Goal: Task Accomplishment & Management: Complete application form

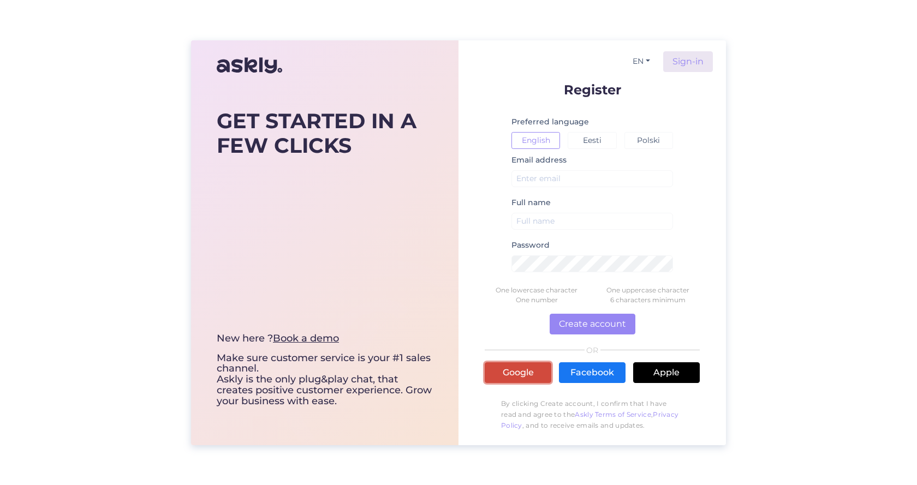
click at [523, 377] on link "Google" at bounding box center [518, 372] width 67 height 21
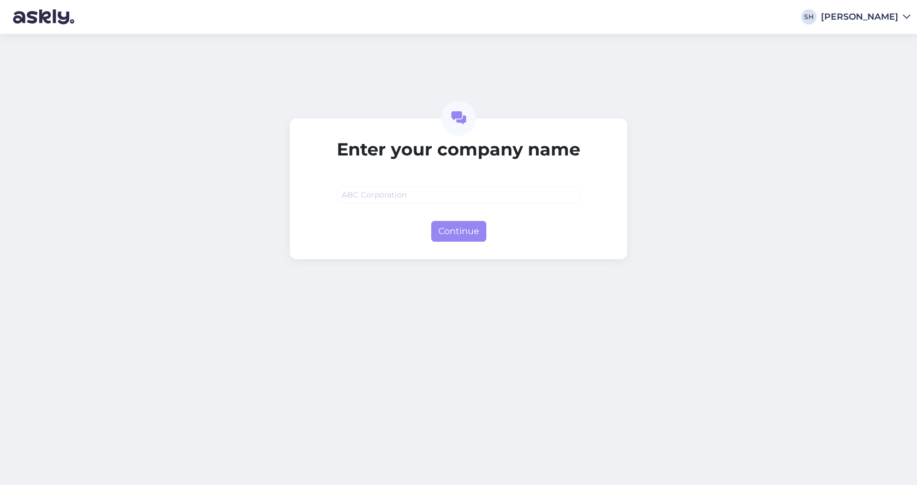
click at [391, 194] on input "text" at bounding box center [458, 195] width 243 height 17
type input "SH"
click at [453, 228] on button "Continue" at bounding box center [458, 231] width 55 height 21
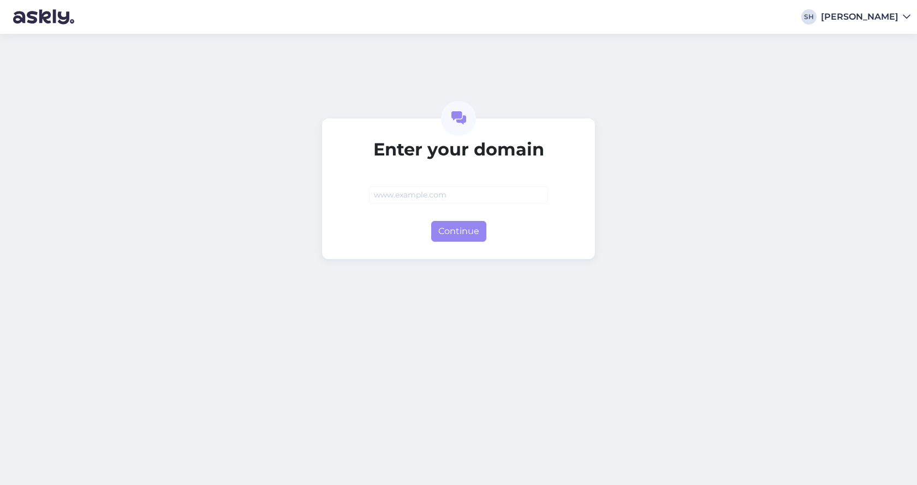
click at [461, 195] on input "text" at bounding box center [458, 195] width 179 height 17
click at [462, 233] on button "Continue" at bounding box center [458, 231] width 55 height 21
click at [415, 199] on input "herszt" at bounding box center [458, 195] width 179 height 17
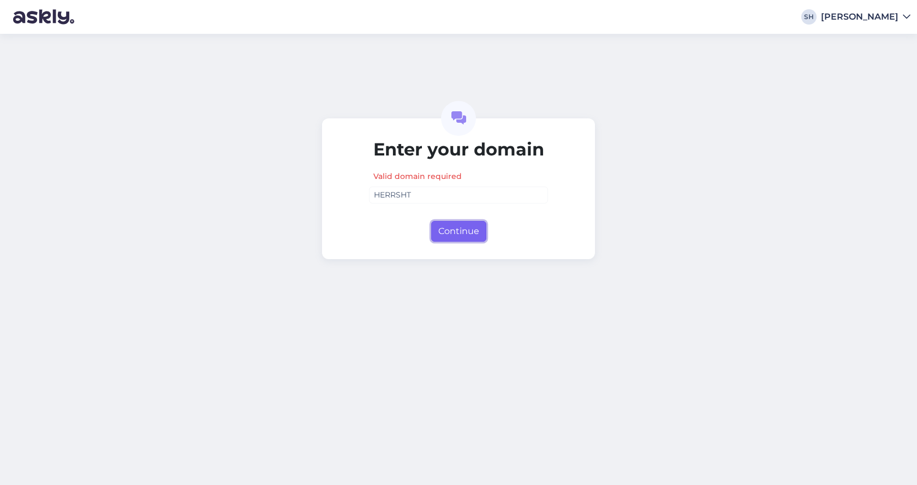
click at [480, 231] on button "Continue" at bounding box center [458, 231] width 55 height 21
click at [474, 233] on button "Continue" at bounding box center [458, 231] width 55 height 21
click at [471, 232] on button "Continue" at bounding box center [458, 231] width 55 height 21
click at [469, 200] on input "HERRSHT" at bounding box center [458, 195] width 179 height 17
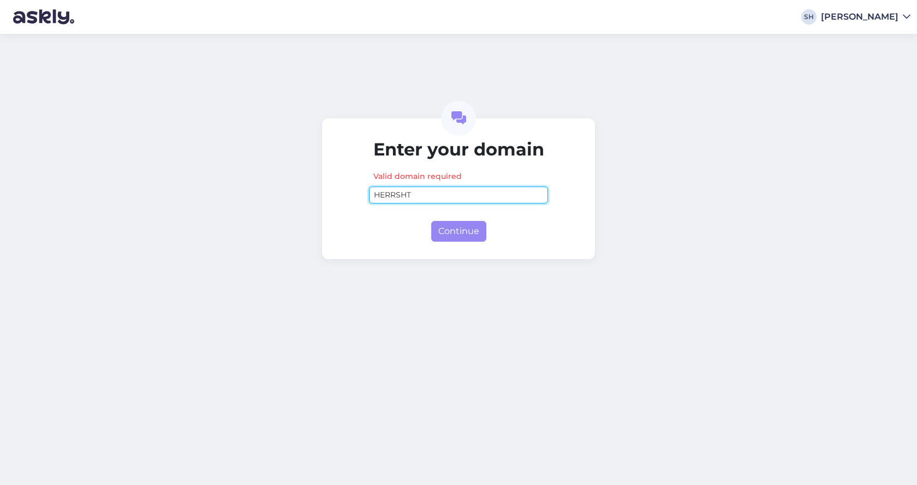
click at [469, 200] on input "HERRSHT" at bounding box center [458, 195] width 179 height 17
click at [462, 230] on button "Continue" at bounding box center [458, 231] width 55 height 21
click at [474, 197] on input "124124141234124" at bounding box center [458, 195] width 179 height 17
type input "12412414123412412434234534565657Y6U34Y"
click at [466, 188] on input "12412414123412412434234534565657Y6U34Y" at bounding box center [458, 195] width 179 height 17
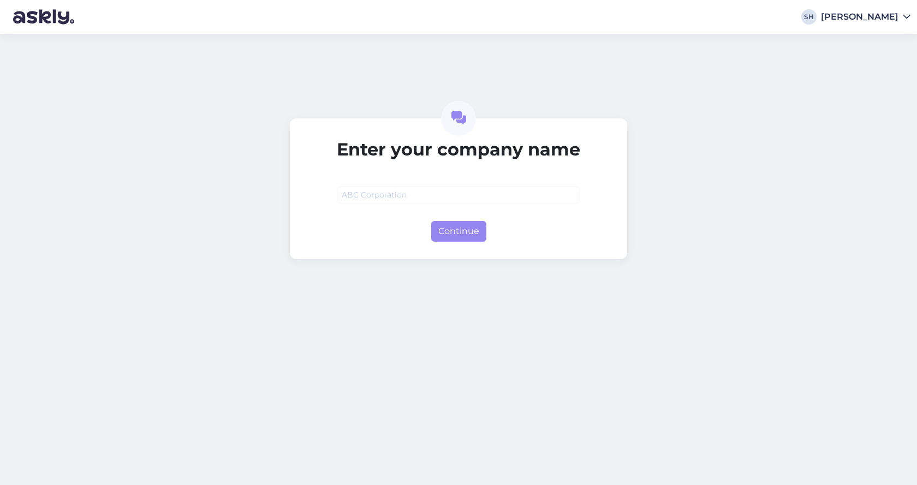
click at [858, 22] on div "SH [PERSON_NAME]" at bounding box center [458, 17] width 917 height 34
click at [817, 14] on div "SH" at bounding box center [808, 16] width 15 height 15
click at [916, 20] on div "SH [PERSON_NAME]" at bounding box center [458, 17] width 917 height 34
click at [907, 15] on icon at bounding box center [907, 17] width 8 height 9
click at [732, 180] on div "Enter your company name Continue" at bounding box center [458, 259] width 917 height 451
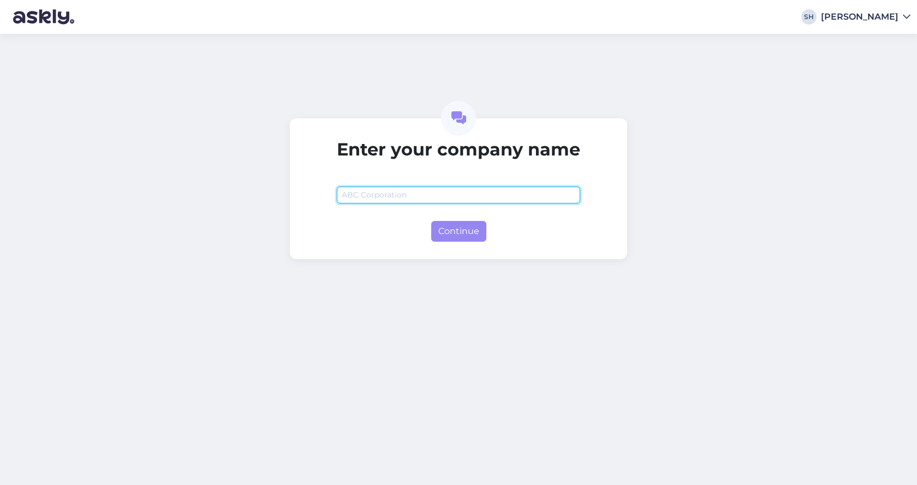
click at [447, 195] on input "text" at bounding box center [458, 195] width 243 height 17
click at [45, 11] on img at bounding box center [43, 17] width 61 height 34
click at [461, 194] on input "text" at bounding box center [458, 195] width 243 height 17
type input "NONE"
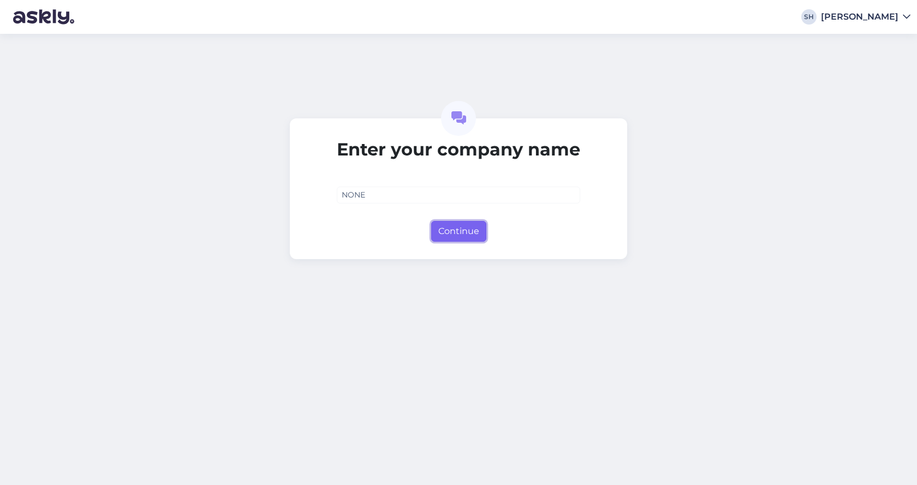
click at [468, 237] on button "Continue" at bounding box center [458, 231] width 55 height 21
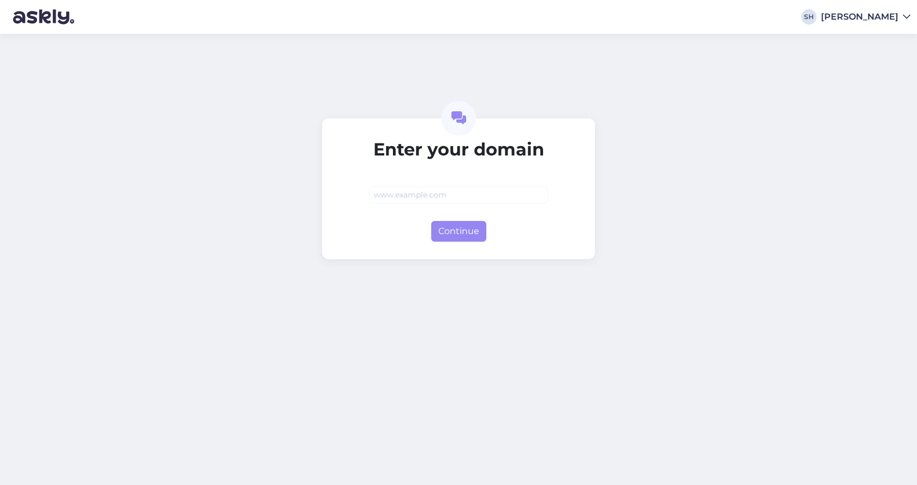
click at [444, 199] on input "text" at bounding box center [458, 195] width 179 height 17
click at [457, 197] on input "text" at bounding box center [458, 195] width 179 height 17
type input "NONE"
click at [464, 231] on button "Continue" at bounding box center [458, 231] width 55 height 21
click at [425, 196] on input "NONE" at bounding box center [458, 195] width 179 height 17
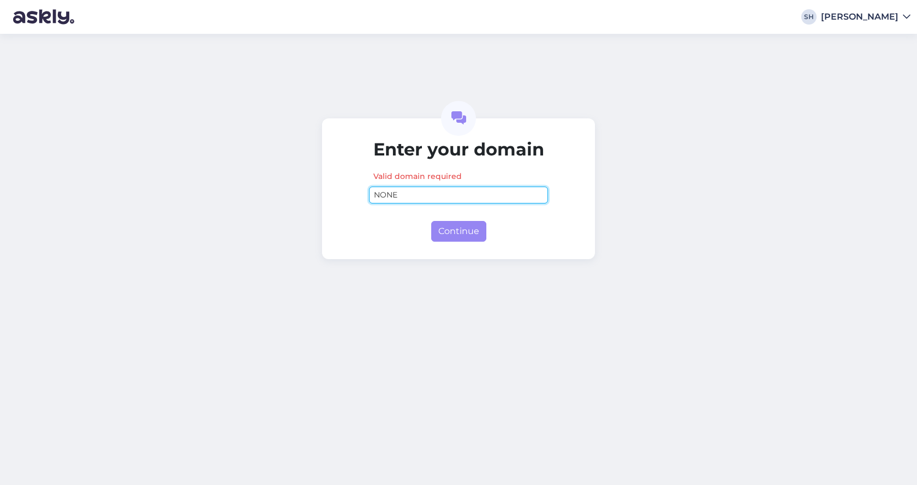
click at [424, 194] on input "NONE" at bounding box center [458, 195] width 179 height 17
click at [860, 16] on div "[PERSON_NAME]" at bounding box center [860, 17] width 78 height 9
